Goal: Complete application form: Complete application form

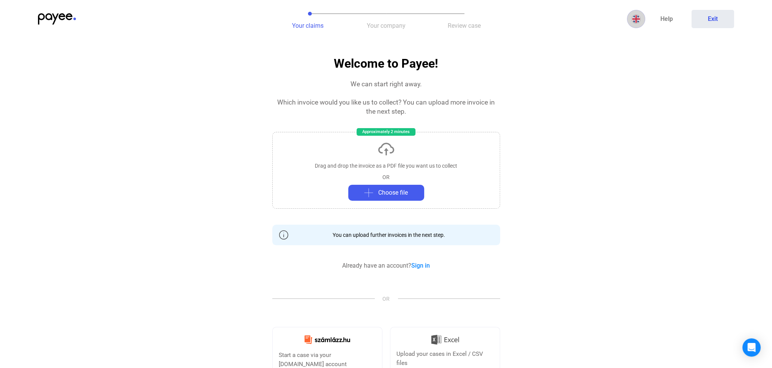
click at [638, 18] on img at bounding box center [635, 18] width 9 height 9
click at [635, 40] on img at bounding box center [637, 37] width 9 height 9
